Goal: Task Accomplishment & Management: Complete application form

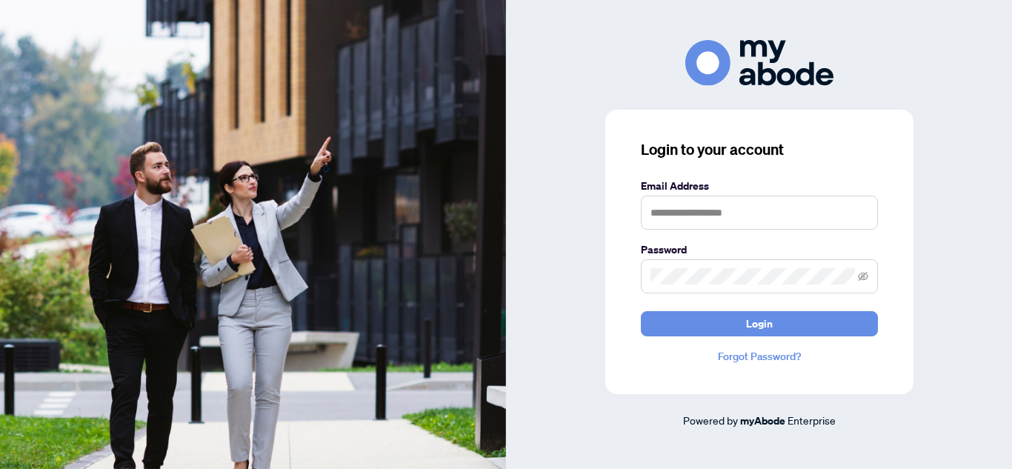
click at [697, 230] on form "Email Address Password Login" at bounding box center [759, 257] width 237 height 158
click at [695, 221] on input "text" at bounding box center [759, 213] width 237 height 34
type input "**********"
click at [641, 311] on button "Login" at bounding box center [759, 323] width 237 height 25
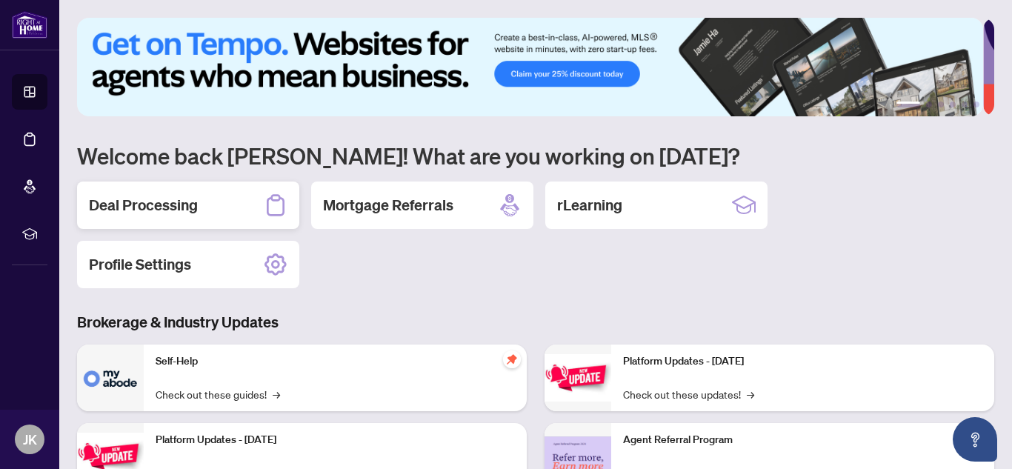
click at [212, 216] on div "Deal Processing" at bounding box center [188, 204] width 222 height 47
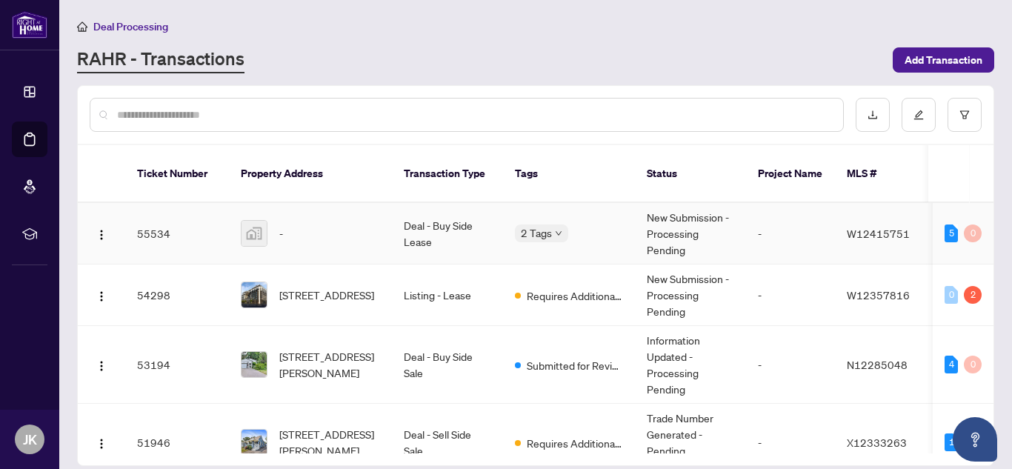
click at [370, 226] on div "-" at bounding box center [310, 233] width 139 height 27
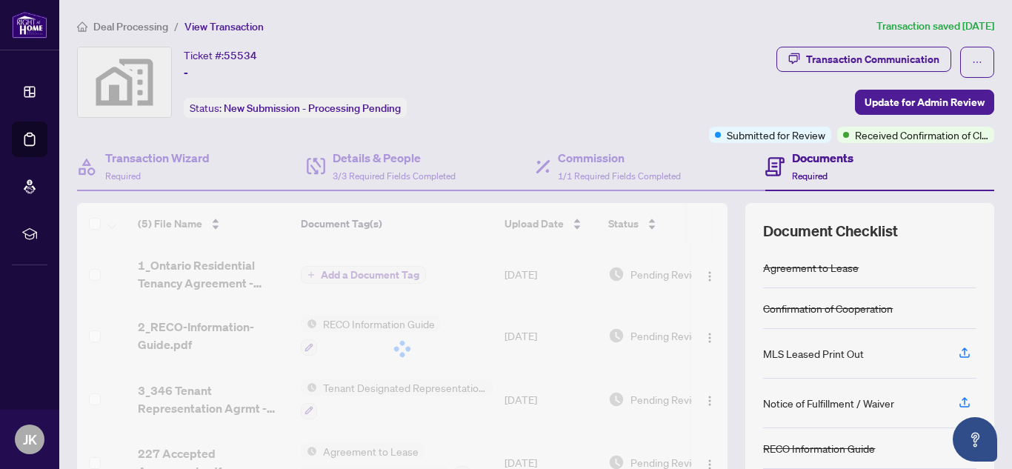
click at [462, 54] on div "Ticket #: 55534 - Status: New Submission - Processing Pending" at bounding box center [316, 82] width 478 height 71
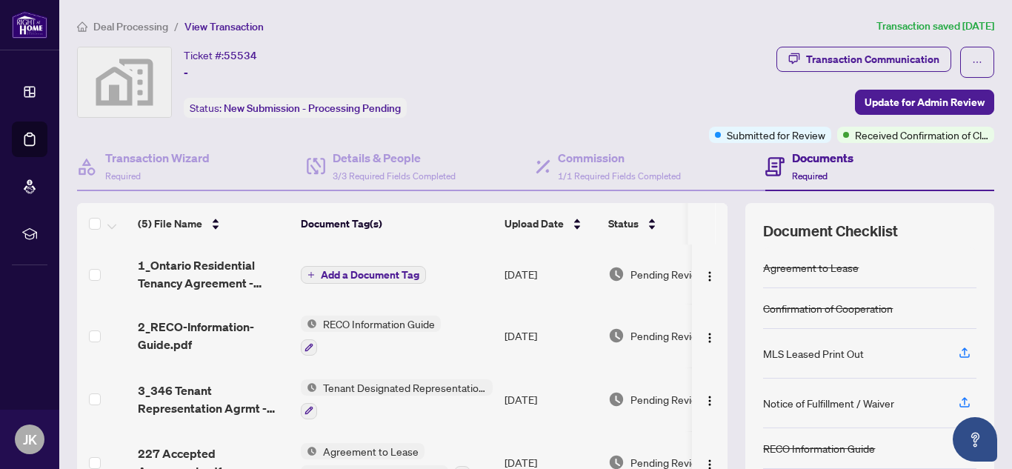
click at [250, 56] on span "55534" at bounding box center [240, 55] width 33 height 13
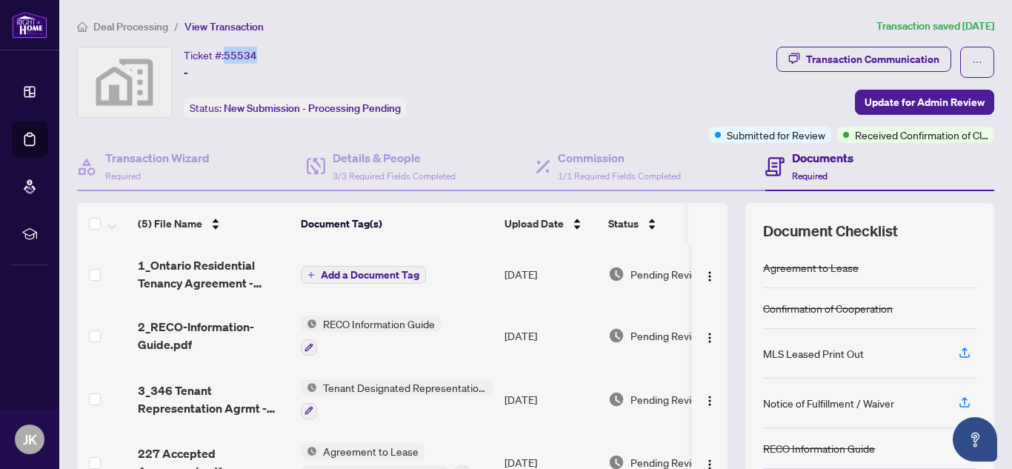
click at [250, 56] on span "55534" at bounding box center [240, 55] width 33 height 13
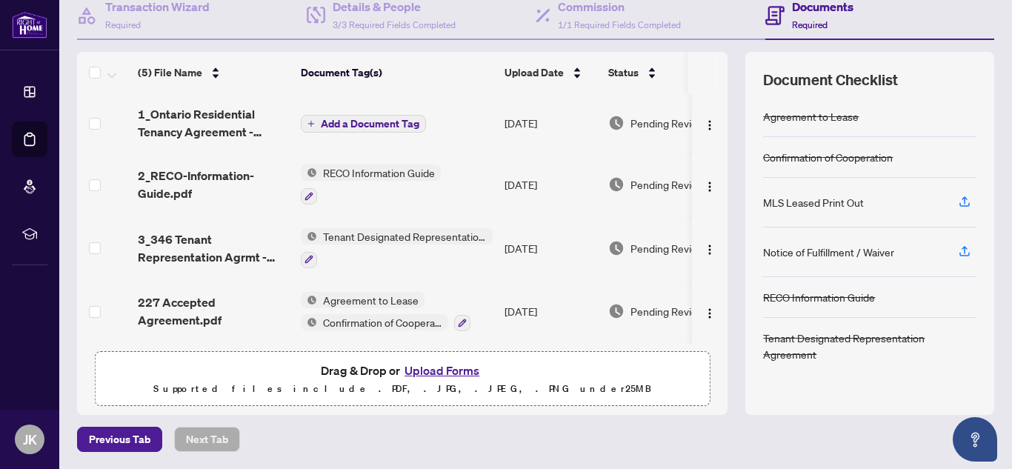
click at [998, 91] on main "Deal Processing / View Transaction Transaction saved [DATE] Ticket #: 55534 - S…" at bounding box center [535, 234] width 952 height 469
click at [127, 439] on span "Previous Tab" at bounding box center [119, 439] width 61 height 24
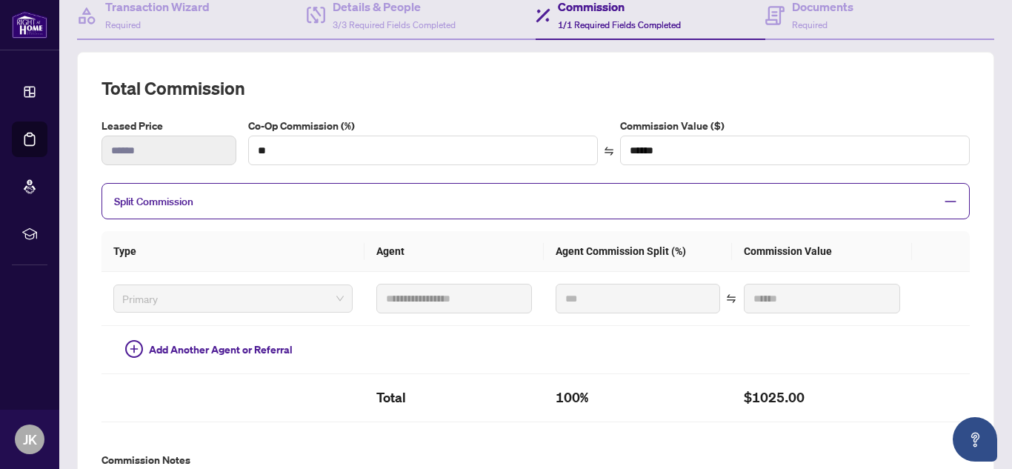
scroll to position [509, 0]
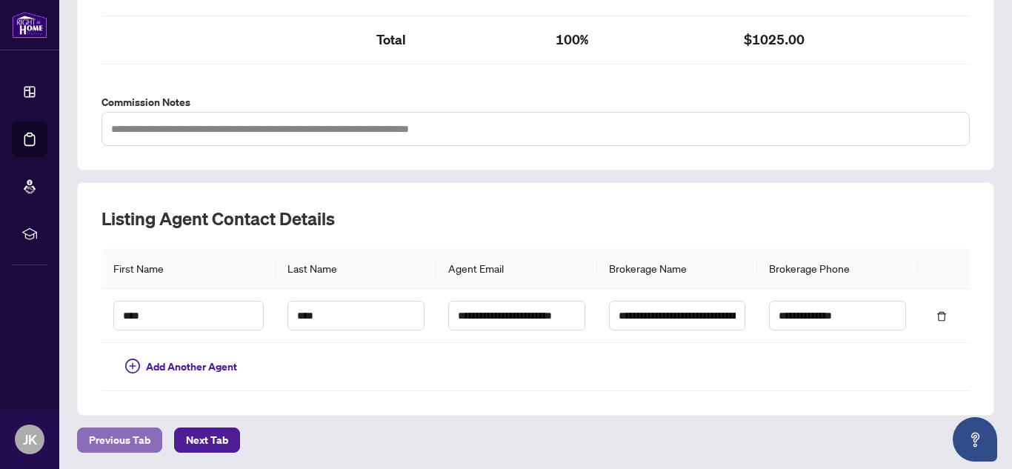
click at [114, 432] on span "Previous Tab" at bounding box center [119, 440] width 61 height 24
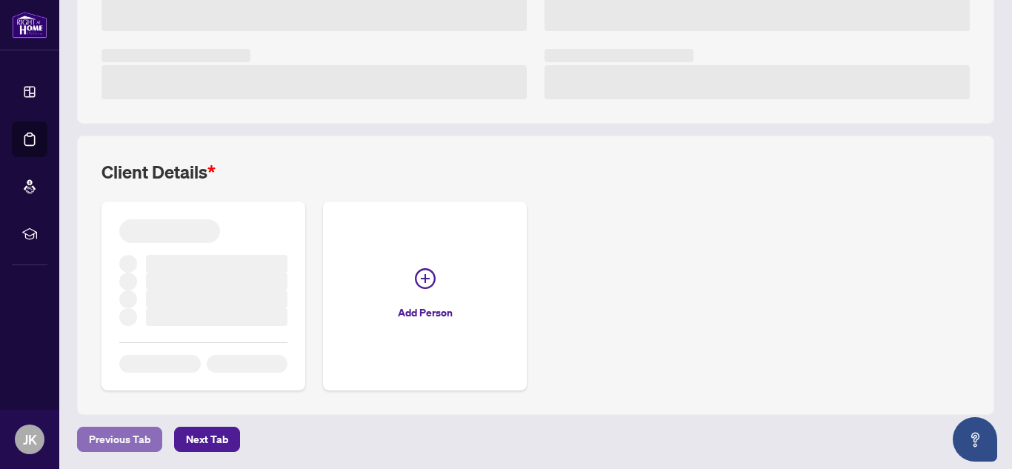
scroll to position [438, 0]
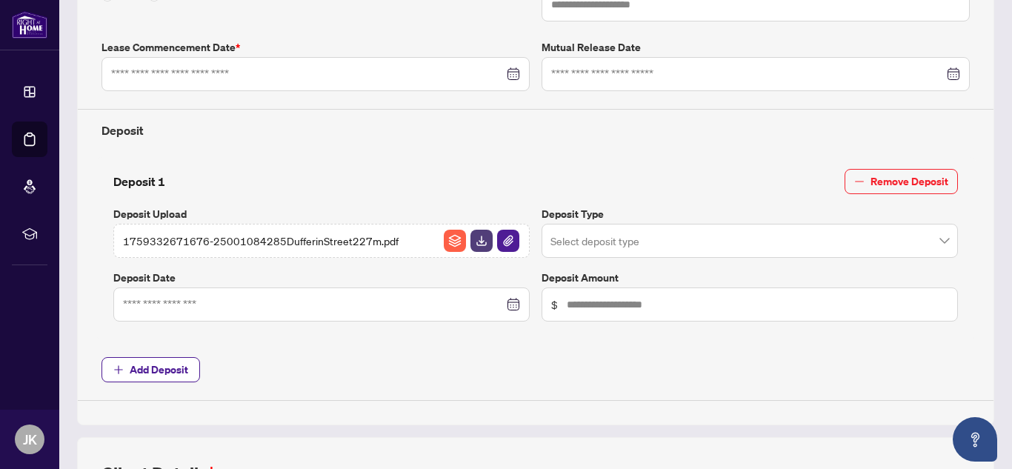
type input "**********"
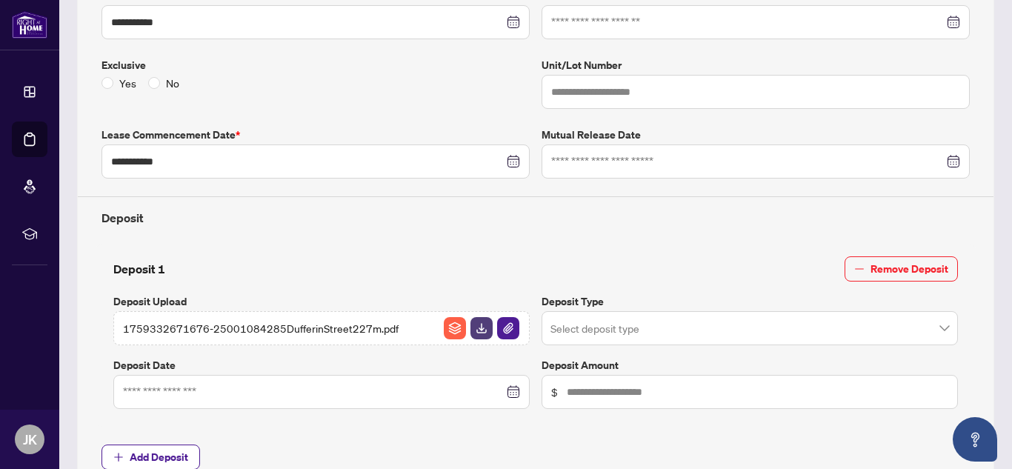
scroll to position [754, 0]
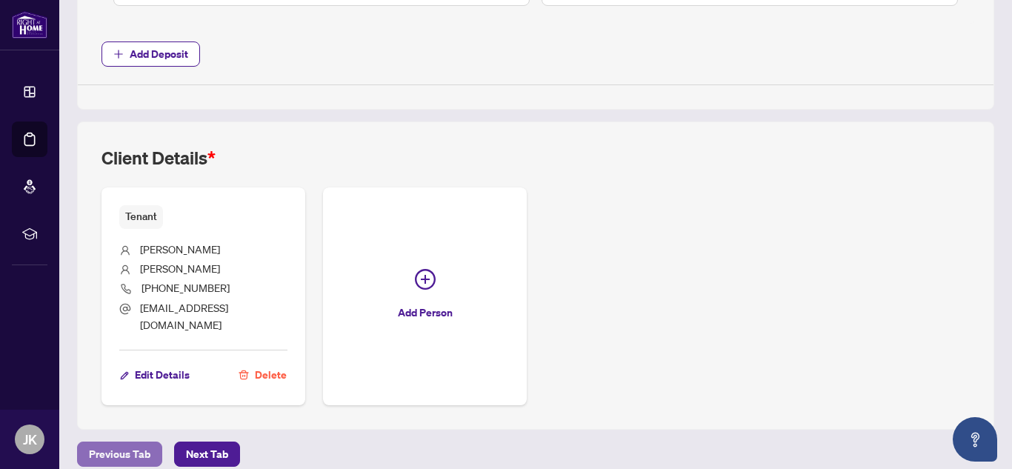
click at [126, 444] on span "Previous Tab" at bounding box center [119, 454] width 61 height 24
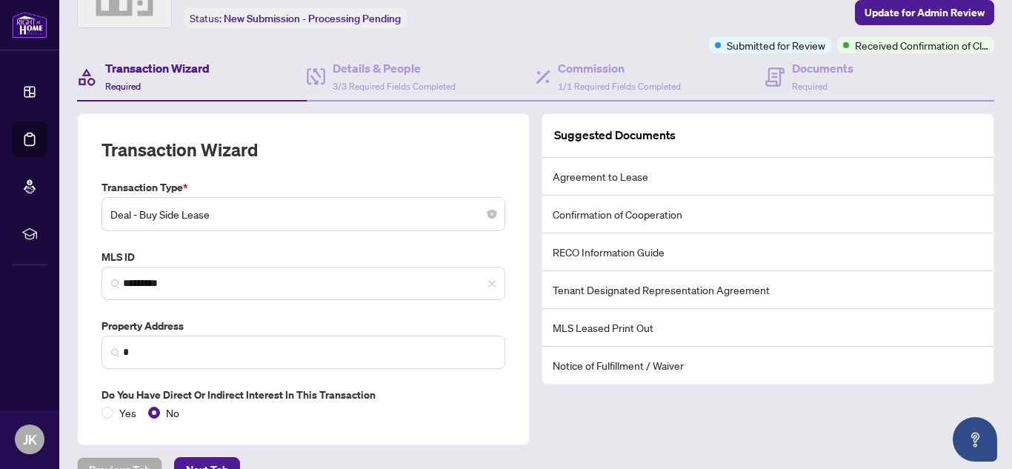
scroll to position [120, 0]
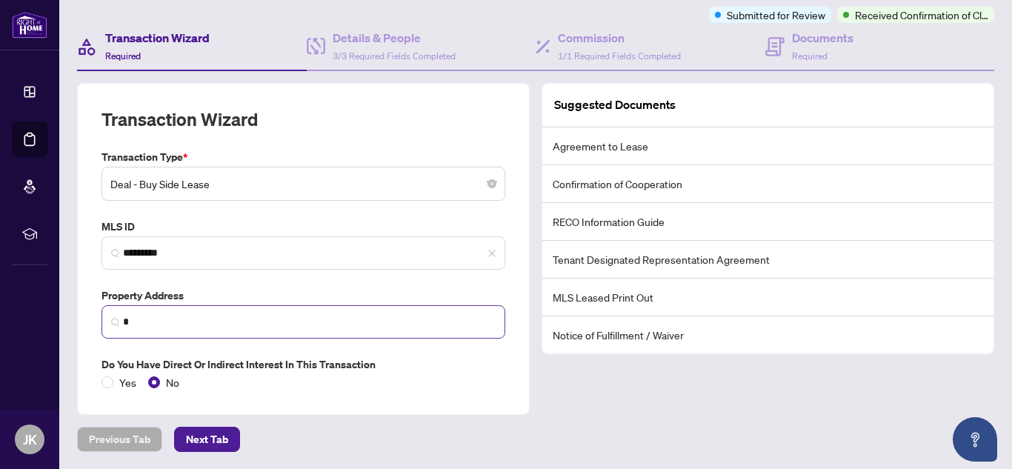
click at [166, 330] on span "*" at bounding box center [303, 321] width 404 height 33
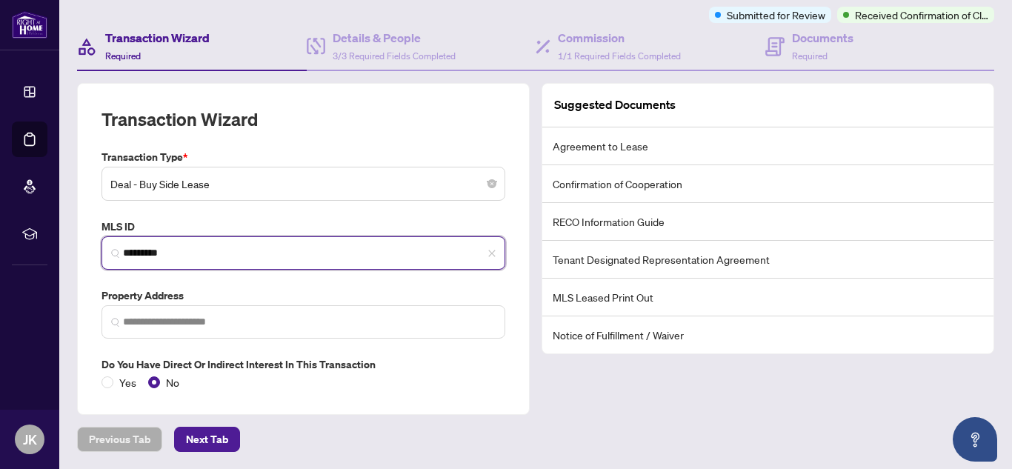
click at [165, 259] on input "*********" at bounding box center [309, 253] width 373 height 16
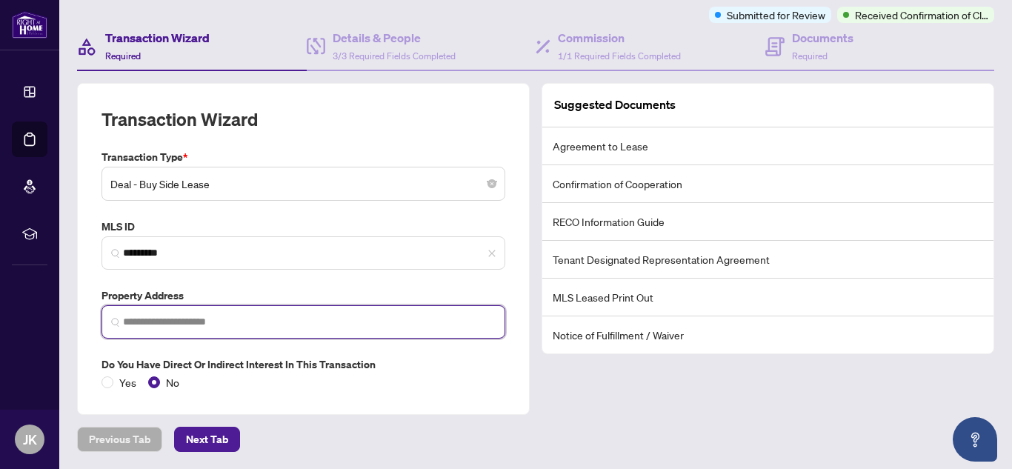
click at [223, 315] on input "search" at bounding box center [309, 322] width 373 height 16
paste input "**********"
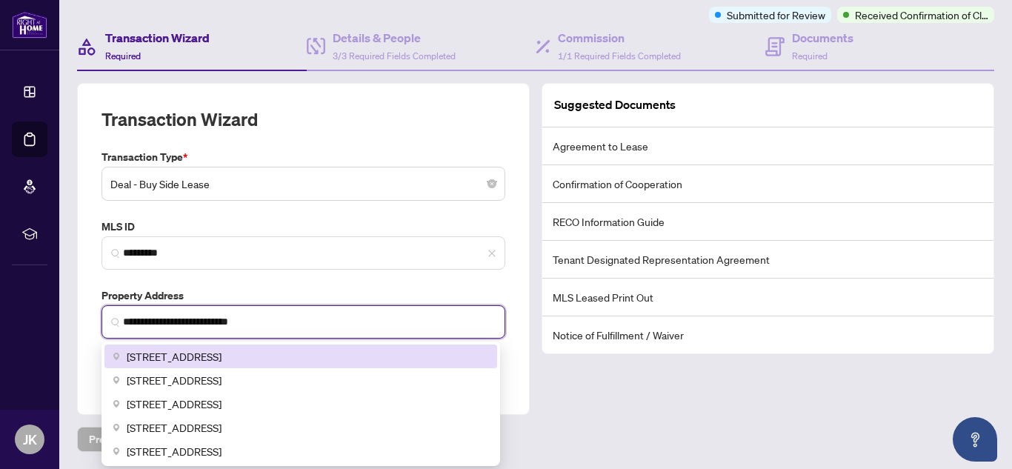
click at [221, 355] on span "[STREET_ADDRESS]" at bounding box center [174, 356] width 95 height 16
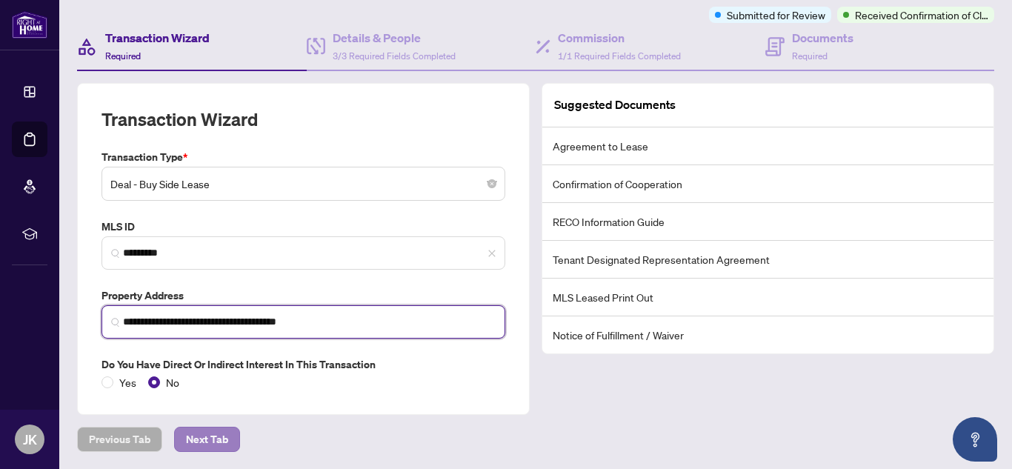
type input "**********"
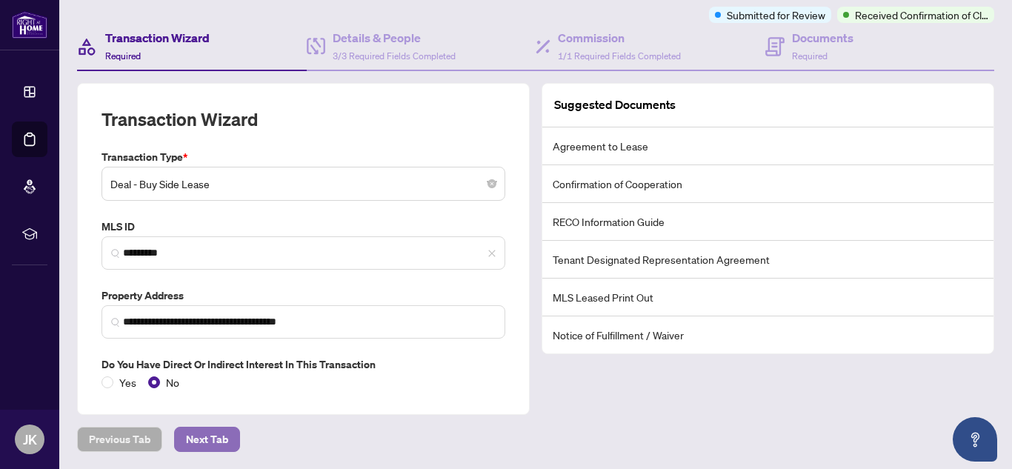
click at [222, 444] on span "Next Tab" at bounding box center [207, 439] width 42 height 24
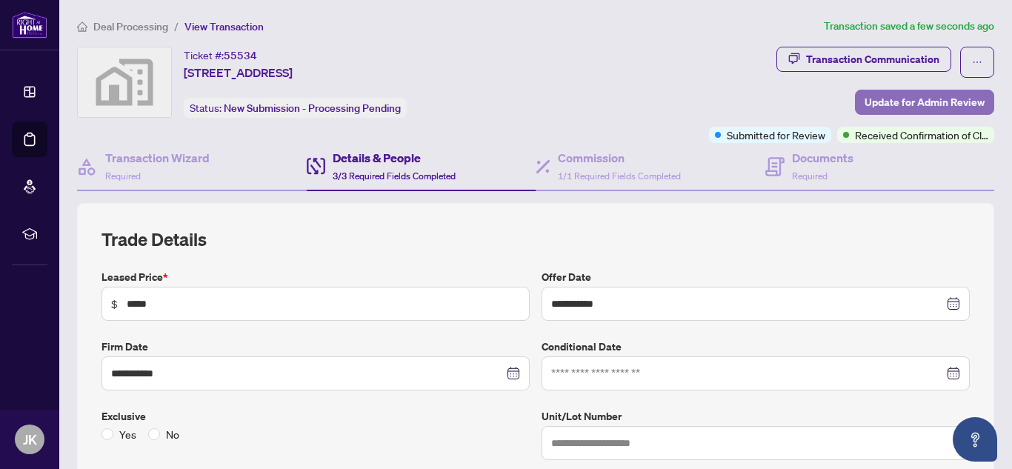
click at [898, 96] on span "Update for Admin Review" at bounding box center [924, 102] width 120 height 24
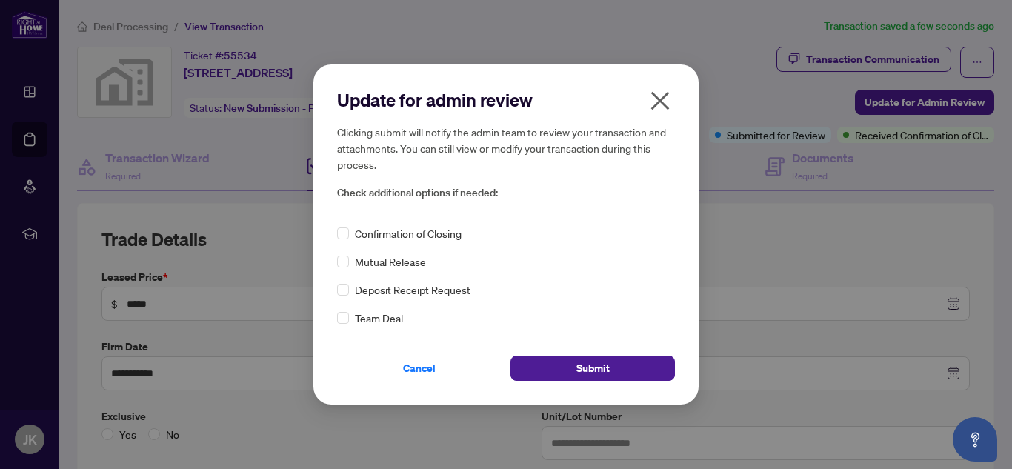
click at [422, 230] on span "Confirmation of Closing" at bounding box center [408, 233] width 107 height 16
click at [567, 374] on button "Submit" at bounding box center [592, 367] width 164 height 25
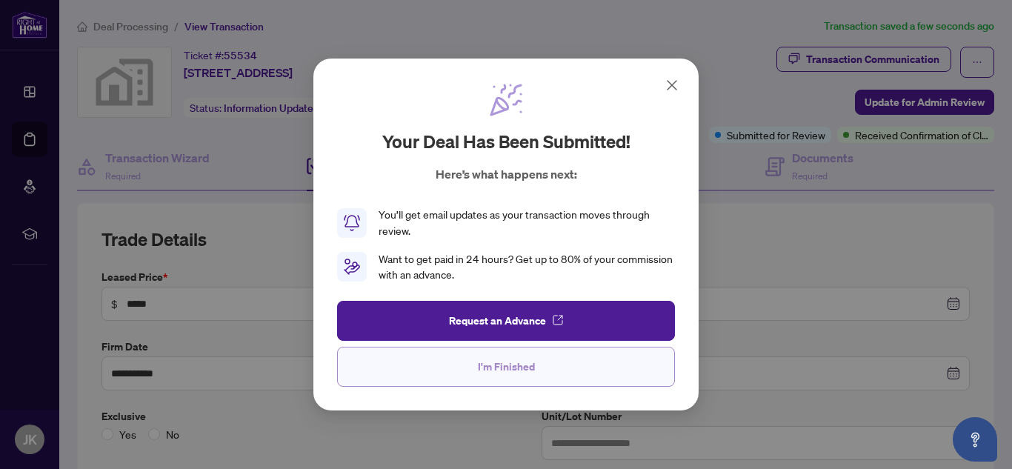
click at [525, 358] on span "I'm Finished" at bounding box center [506, 367] width 57 height 24
